Goal: Obtain resource: Obtain resource

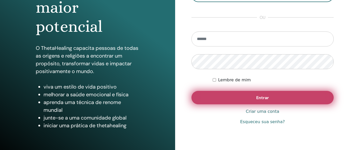
scroll to position [78, 0]
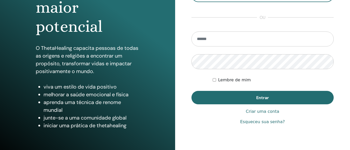
type input "**********"
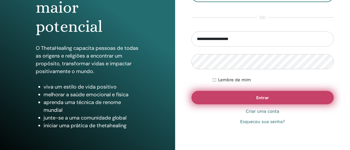
click at [278, 101] on button "Entrar" at bounding box center [262, 97] width 142 height 13
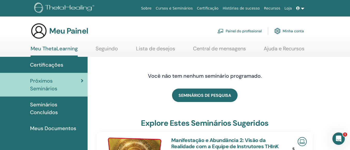
click at [249, 30] on font "Painel do profissional" at bounding box center [243, 31] width 36 height 5
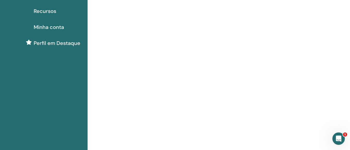
scroll to position [26, 0]
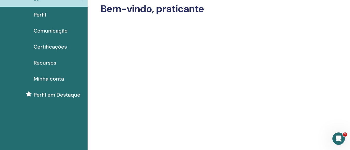
click at [52, 46] on font "Certificações" at bounding box center [50, 46] width 33 height 7
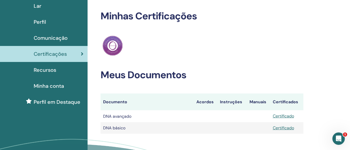
scroll to position [52, 0]
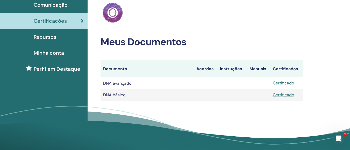
click at [285, 83] on font "Certificado" at bounding box center [282, 82] width 21 height 5
click at [283, 95] on font "Certificado" at bounding box center [282, 94] width 21 height 5
click at [283, 81] on font "Certificado" at bounding box center [282, 82] width 21 height 5
click at [283, 83] on font "Certificado" at bounding box center [282, 82] width 21 height 5
click at [283, 94] on font "Certificado" at bounding box center [282, 94] width 21 height 5
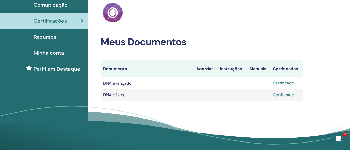
click at [286, 82] on font "Certificado" at bounding box center [282, 82] width 21 height 5
click at [283, 83] on font "Certificado" at bounding box center [282, 82] width 21 height 5
click at [284, 95] on font "Certificado" at bounding box center [282, 94] width 21 height 5
drag, startPoint x: 193, startPoint y: 147, endPoint x: 222, endPoint y: 133, distance: 32.9
